Goal: Transaction & Acquisition: Purchase product/service

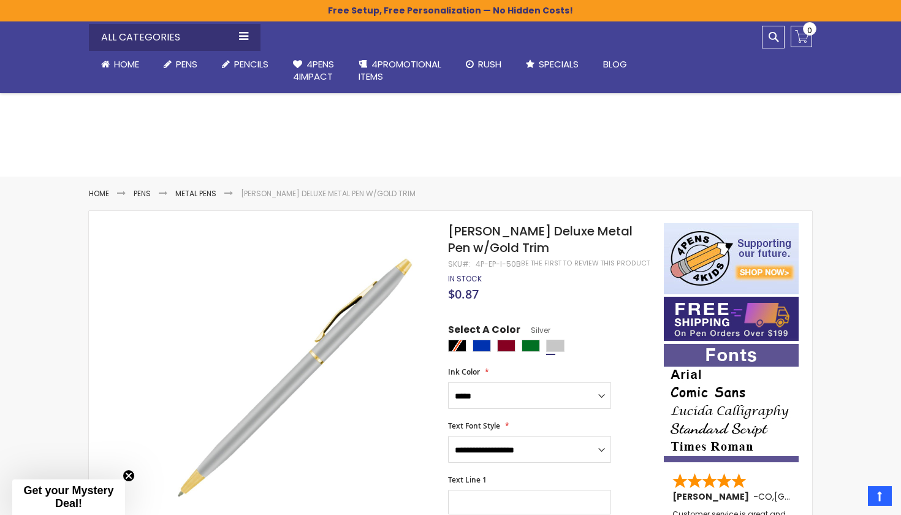
select select "****"
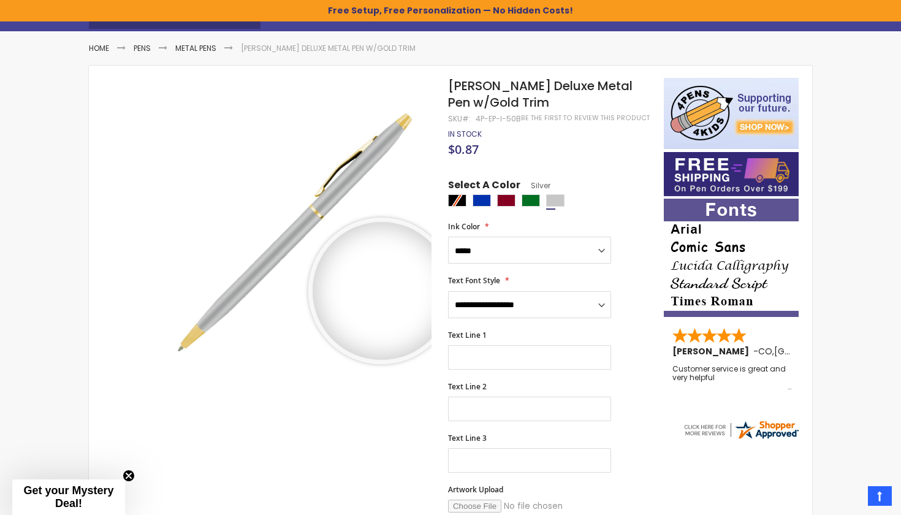
scroll to position [144, 0]
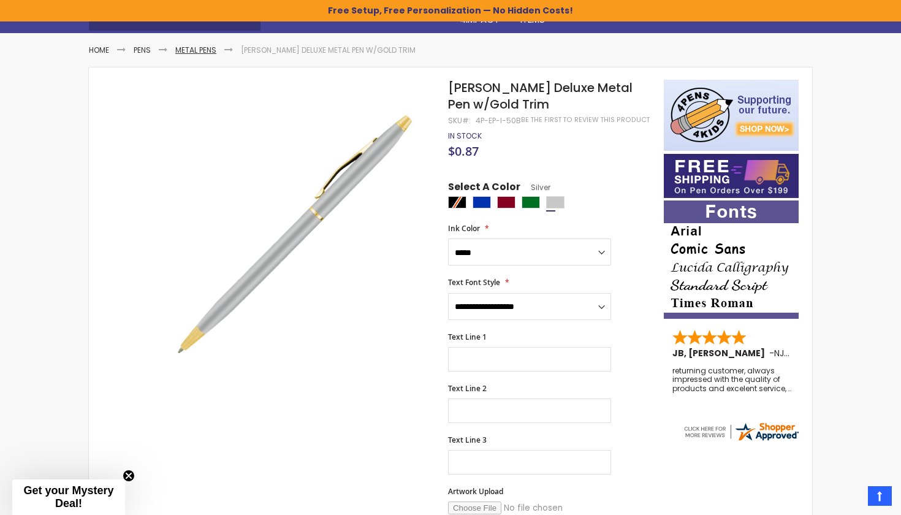
click at [203, 53] on link "Metal Pens" at bounding box center [195, 50] width 41 height 10
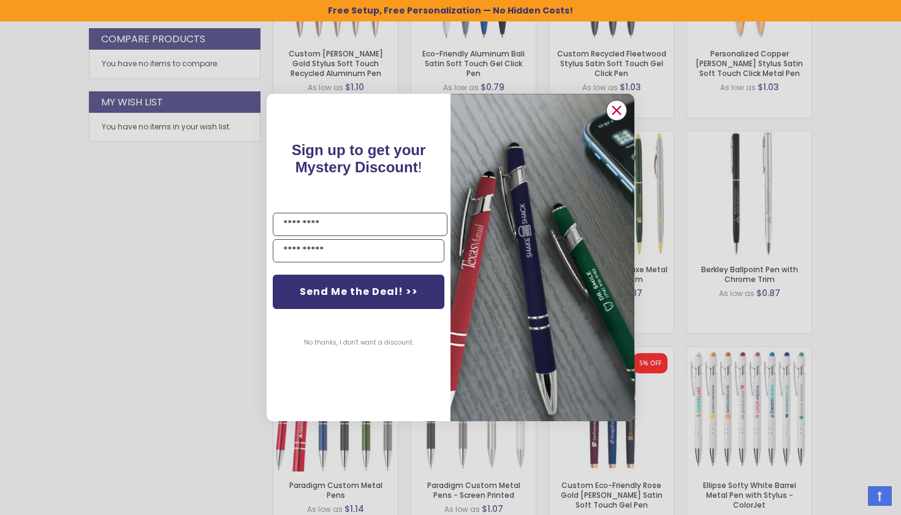
click at [615, 114] on circle "Close dialog" at bounding box center [616, 110] width 18 height 18
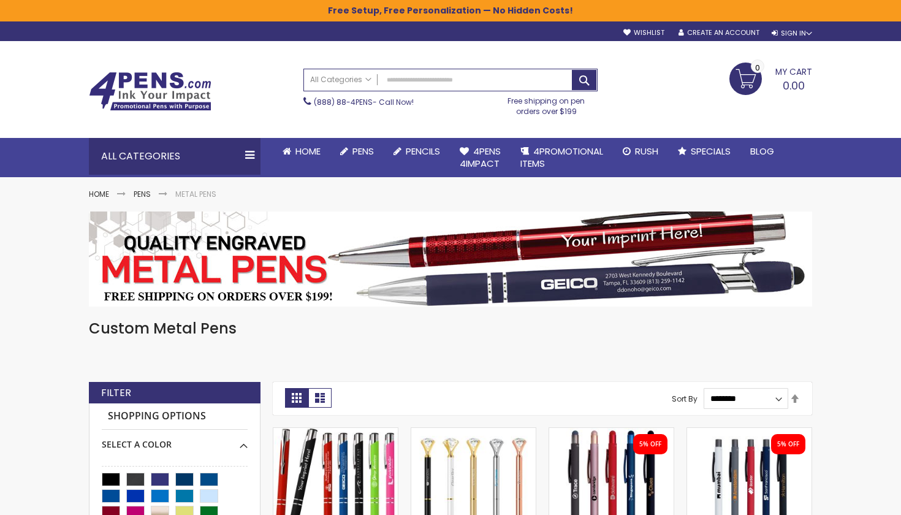
click at [146, 195] on link "Pens" at bounding box center [142, 194] width 17 height 10
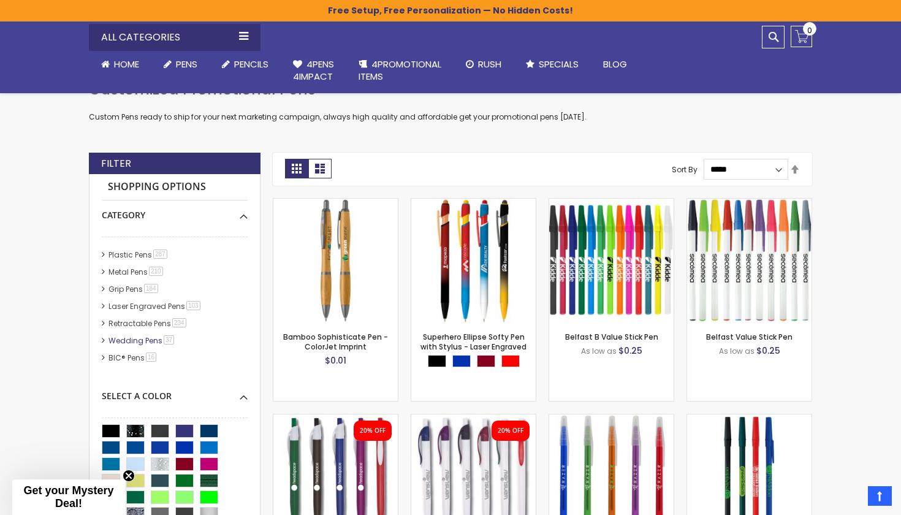
click at [152, 339] on link "Wedding Pens 37 item" at bounding box center [141, 340] width 73 height 10
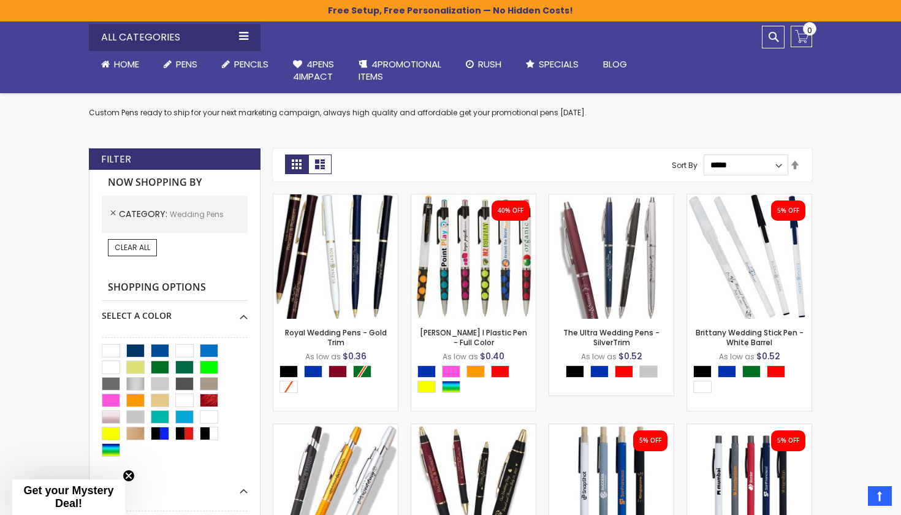
scroll to position [222, 0]
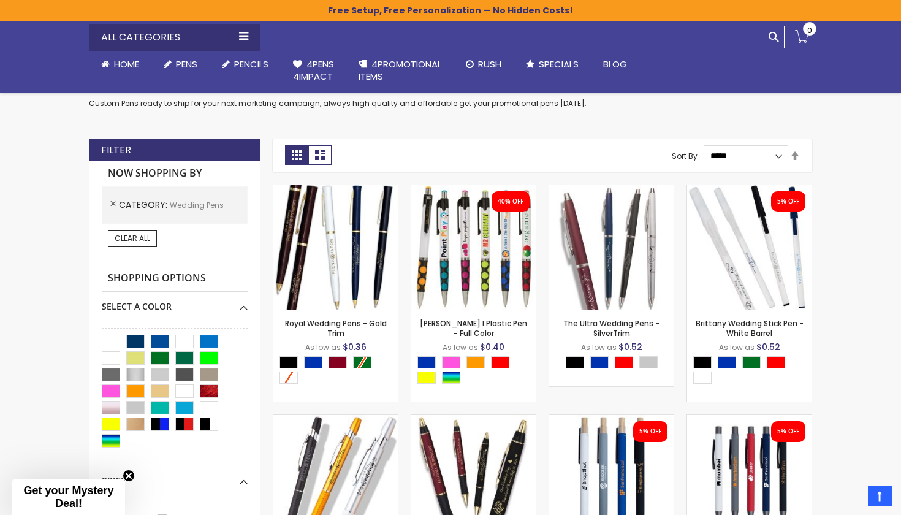
click at [119, 204] on span "Category" at bounding box center [144, 205] width 51 height 12
click at [113, 204] on link "Remove This Item" at bounding box center [112, 204] width 11 height 11
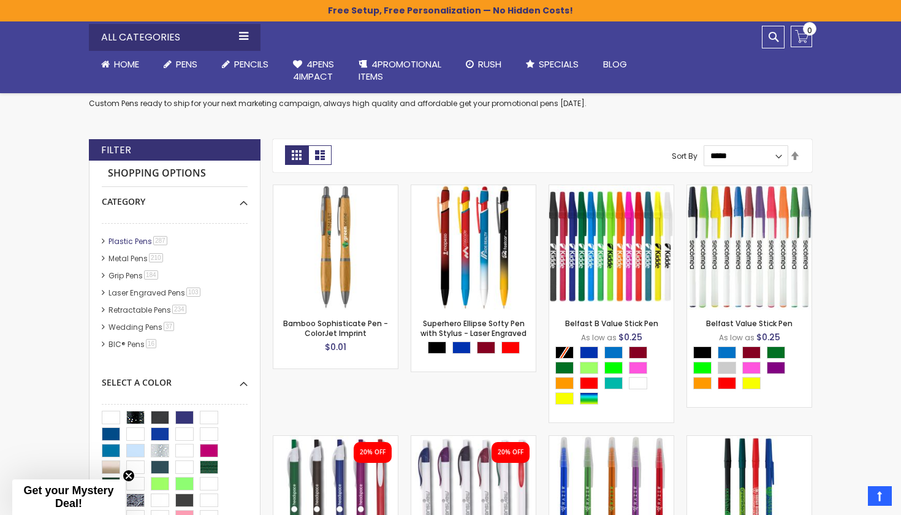
click at [119, 236] on link "Plastic Pens 287 item" at bounding box center [138, 241] width 66 height 10
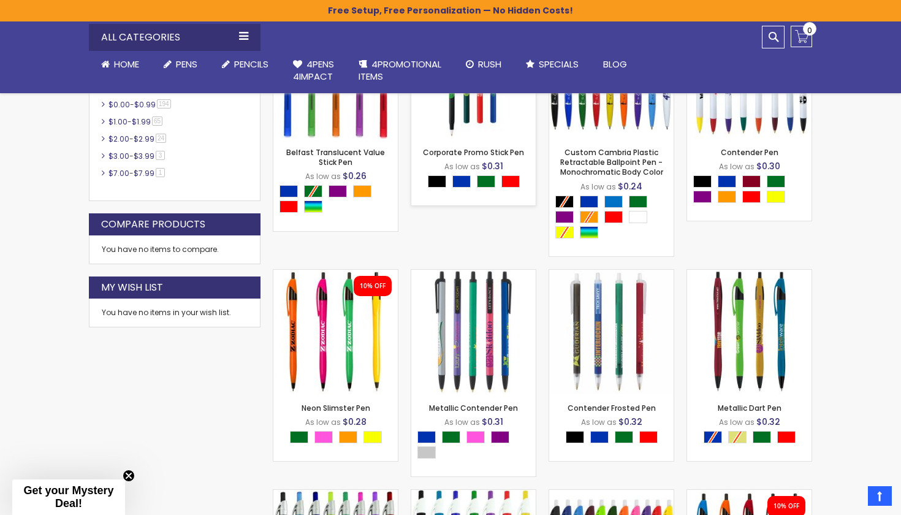
scroll to position [645, 0]
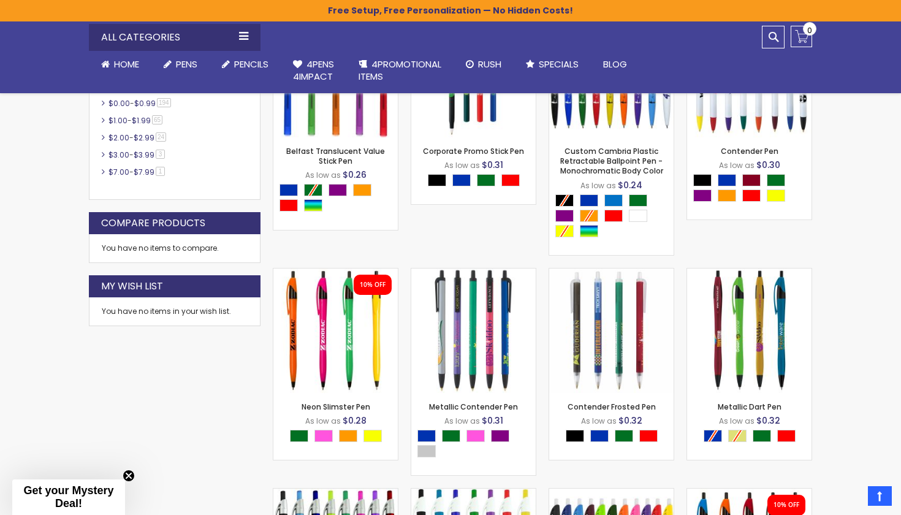
scroll to position [222, 0]
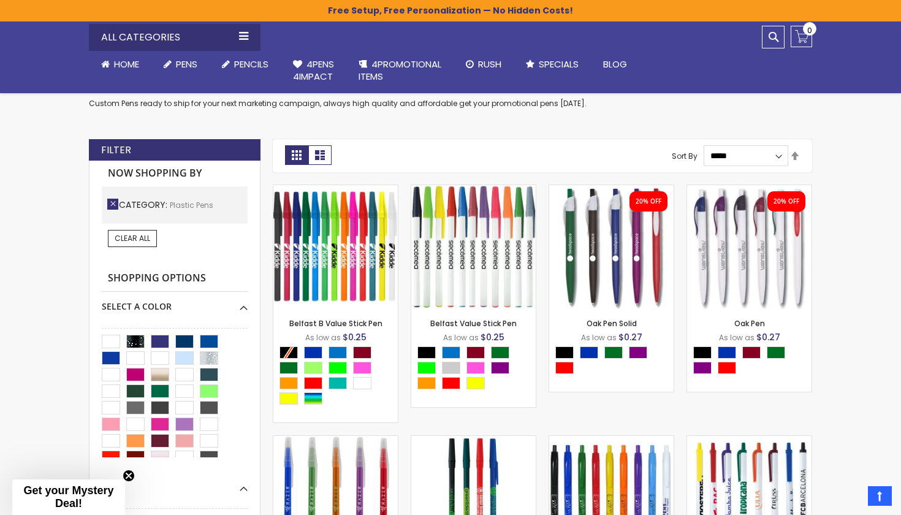
click at [112, 205] on link "Remove This Item" at bounding box center [112, 204] width 11 height 11
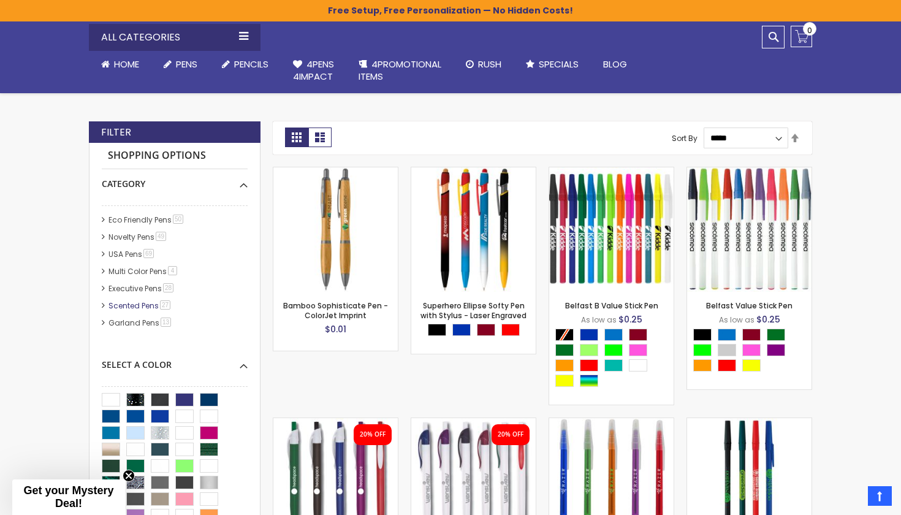
scroll to position [246, 0]
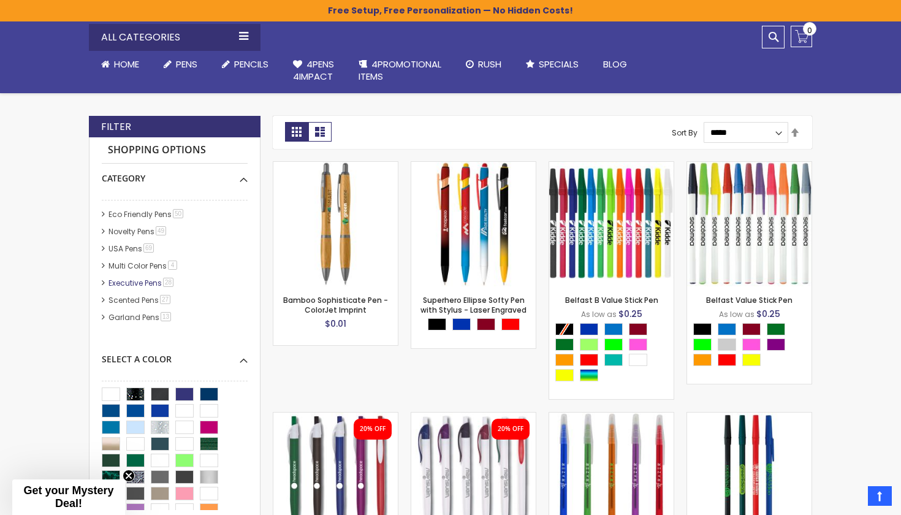
click at [150, 283] on link "Executive Pens 28 item" at bounding box center [141, 283] width 72 height 10
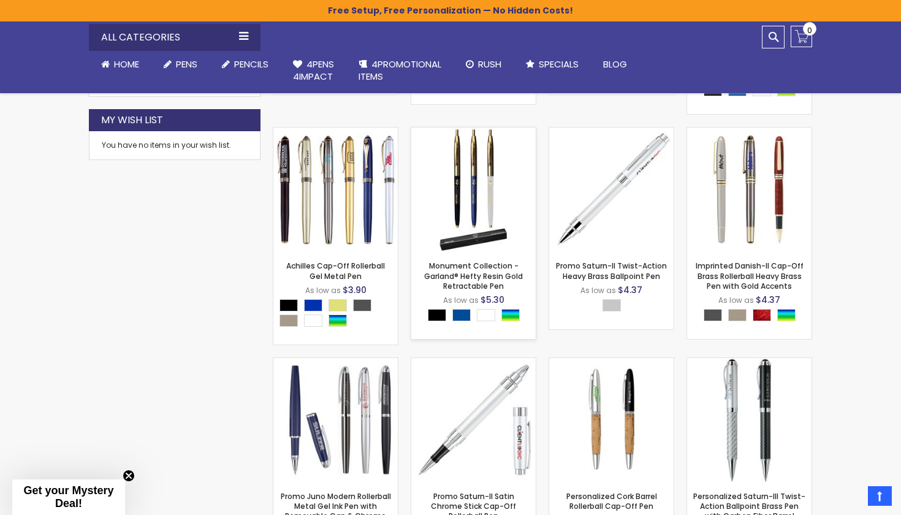
scroll to position [735, 0]
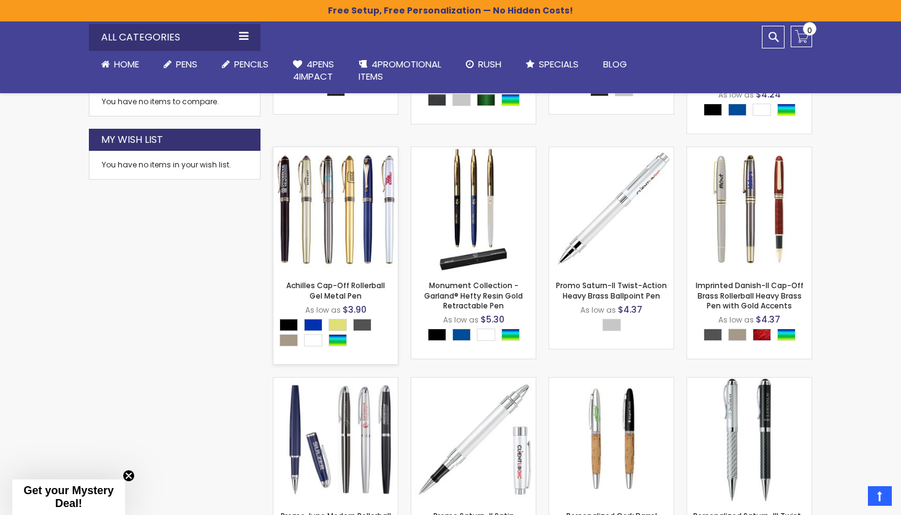
click at [349, 241] on div "- *** + Add to Cart" at bounding box center [335, 251] width 124 height 21
click at [349, 280] on link "Achilles Cap-Off Rollerball Gel Metal Pen" at bounding box center [335, 290] width 99 height 20
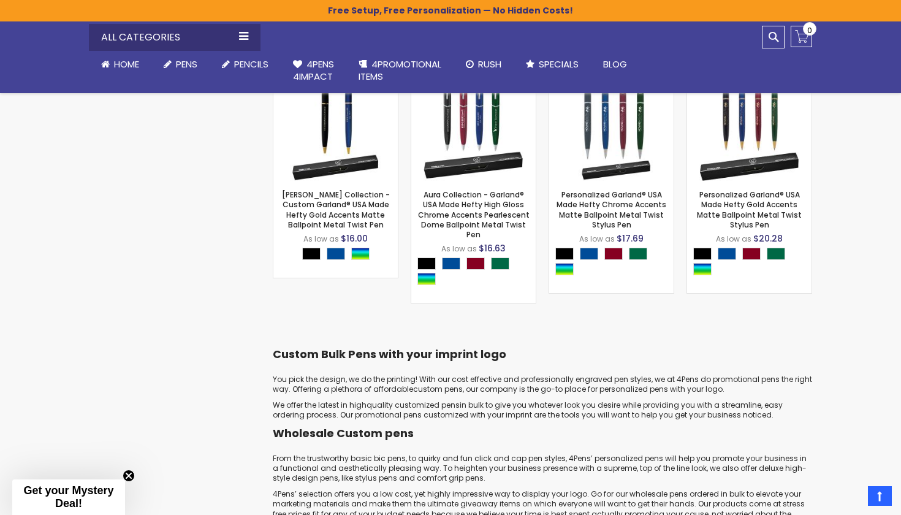
scroll to position [1549, 0]
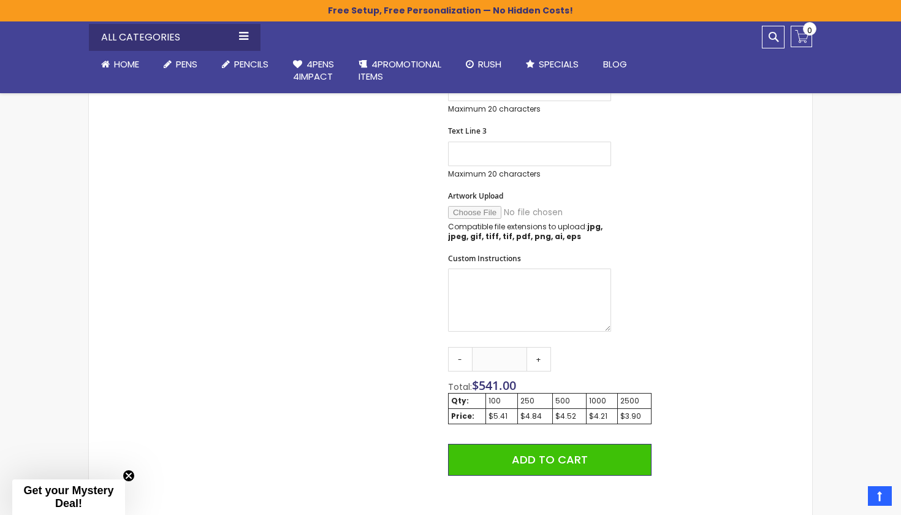
scroll to position [680, 0]
